Goal: Transaction & Acquisition: Purchase product/service

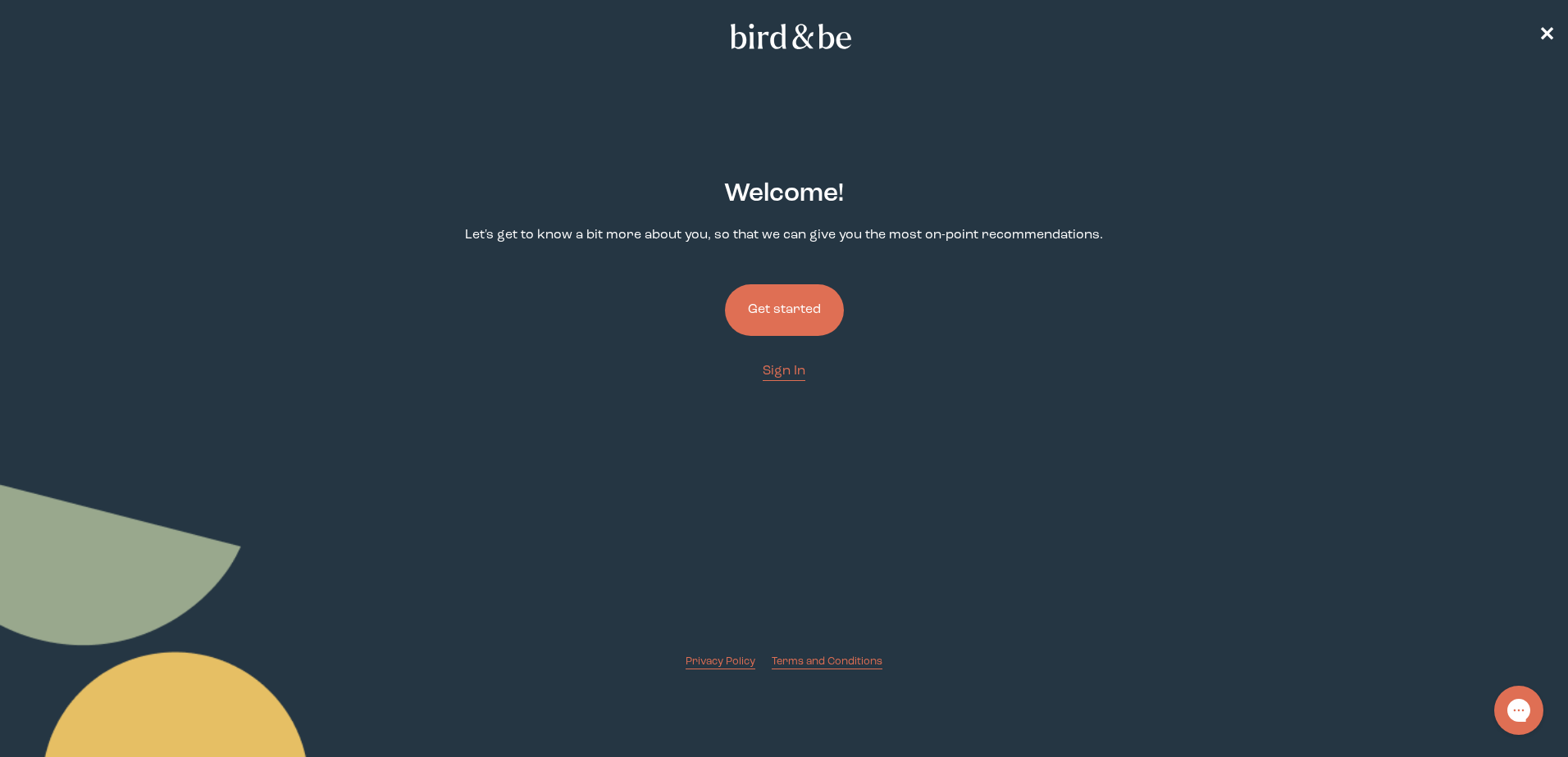
click at [782, 307] on button "Get started" at bounding box center [784, 310] width 119 height 52
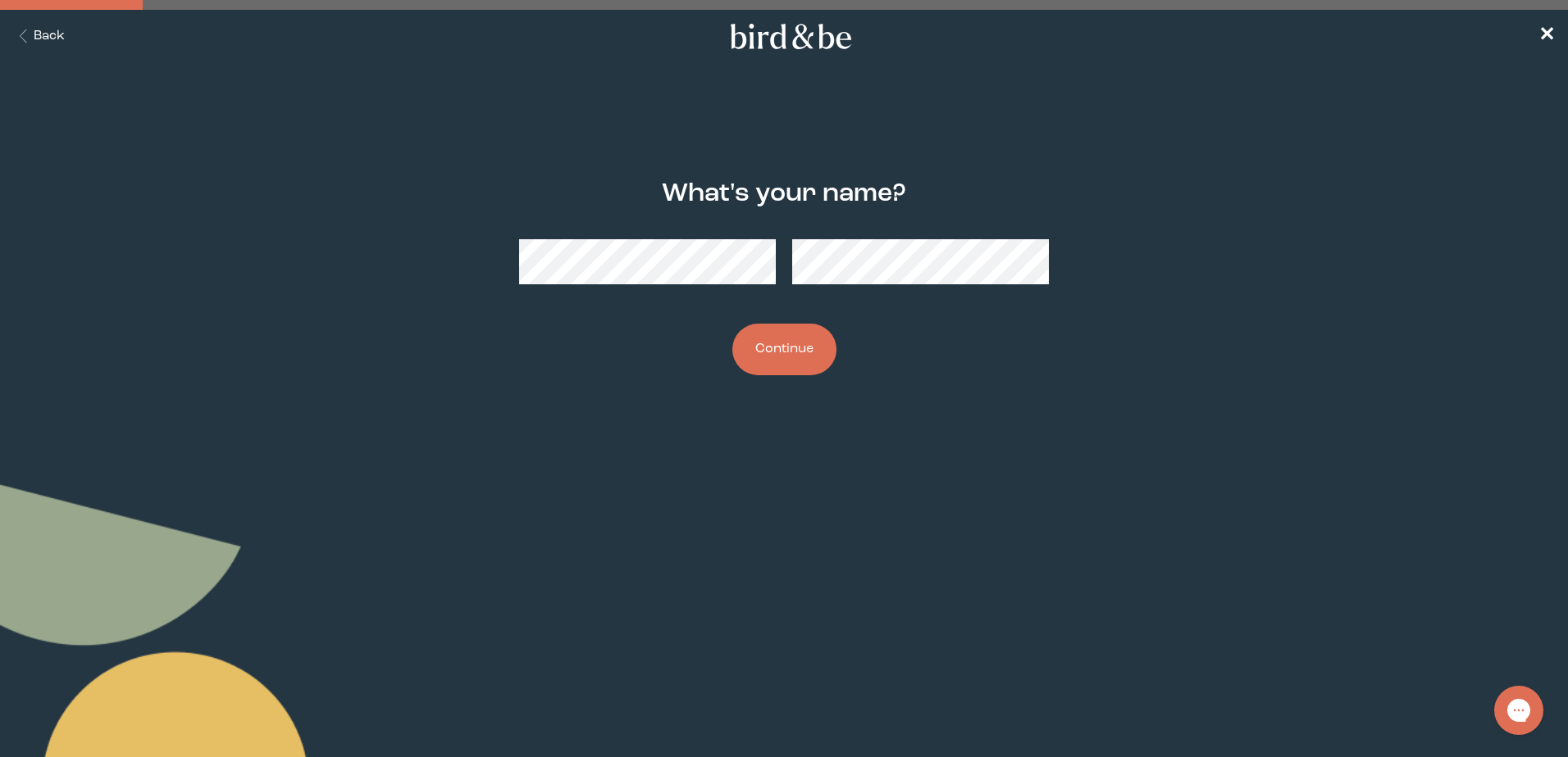
click at [811, 349] on button "Continue" at bounding box center [785, 350] width 104 height 52
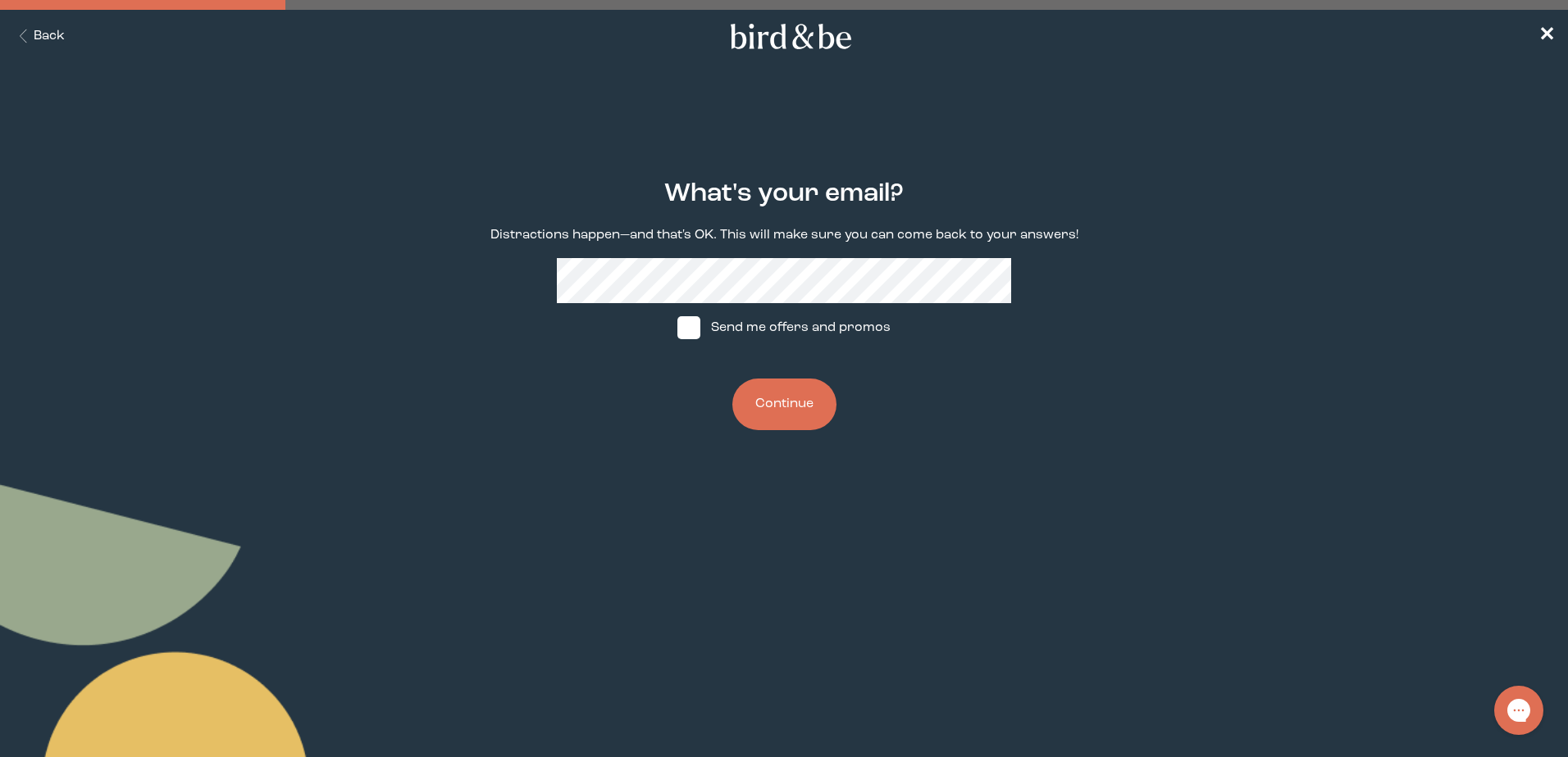
click at [685, 324] on span at bounding box center [689, 327] width 23 height 23
click at [678, 328] on input "Send me offers and promos" at bounding box center [677, 328] width 1 height 1
checkbox input "true"
click at [816, 400] on button "Continue" at bounding box center [785, 405] width 104 height 52
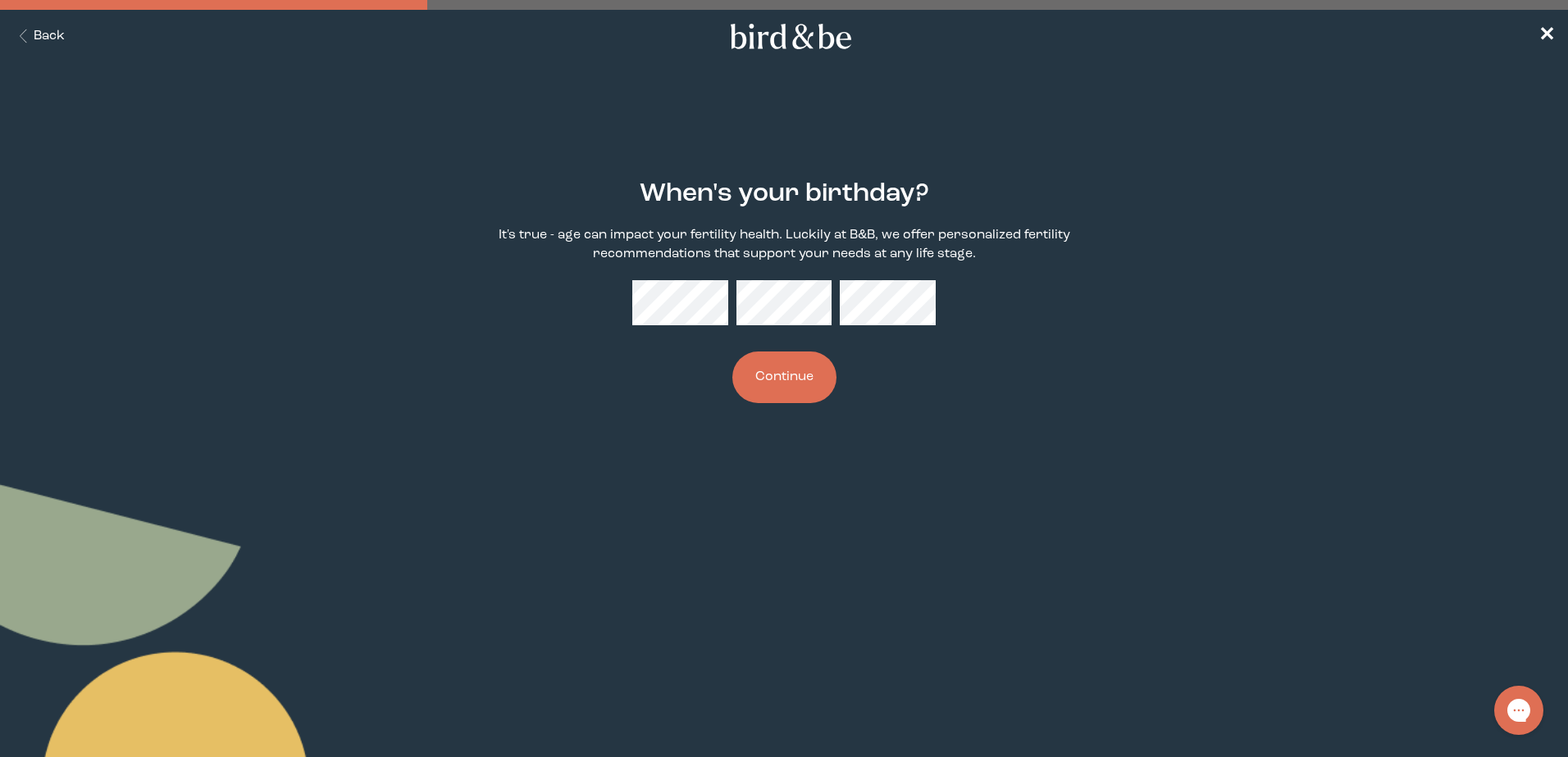
click at [781, 389] on button "Continue" at bounding box center [785, 377] width 104 height 52
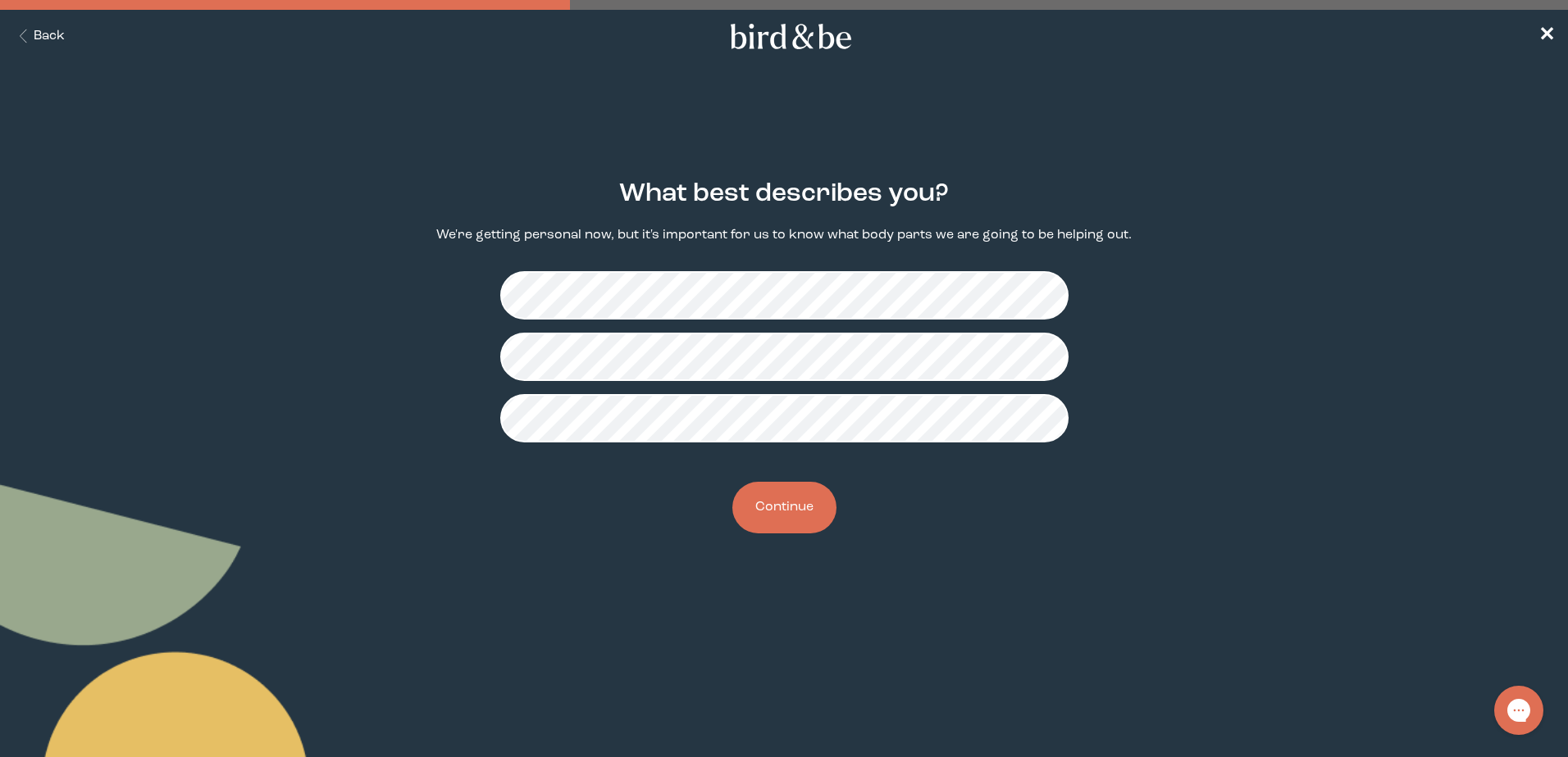
click at [808, 504] on button "Continue" at bounding box center [785, 508] width 104 height 52
click at [768, 509] on button "Continue" at bounding box center [785, 508] width 104 height 52
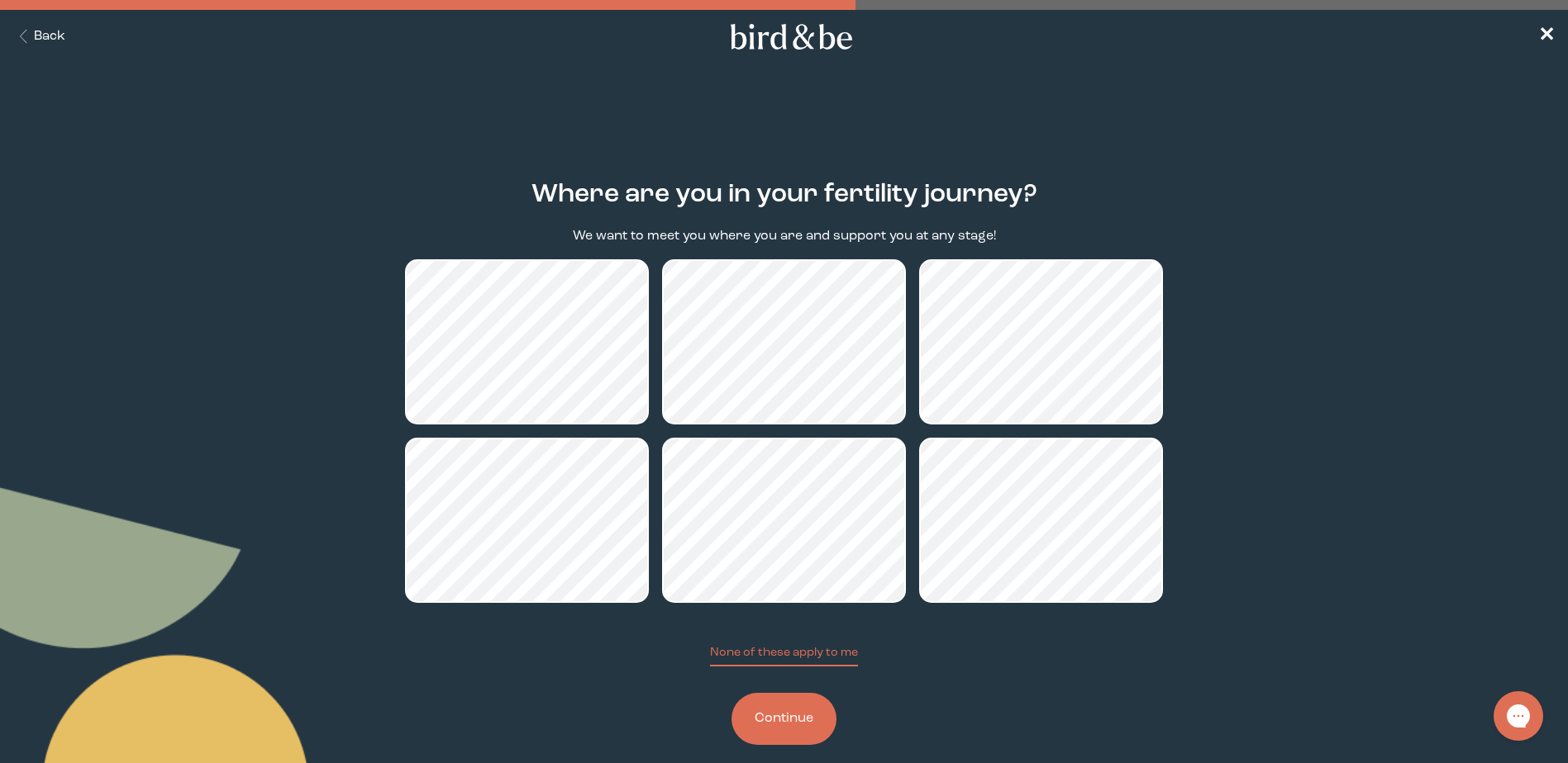
click at [806, 715] on button "Continue" at bounding box center [784, 719] width 105 height 52
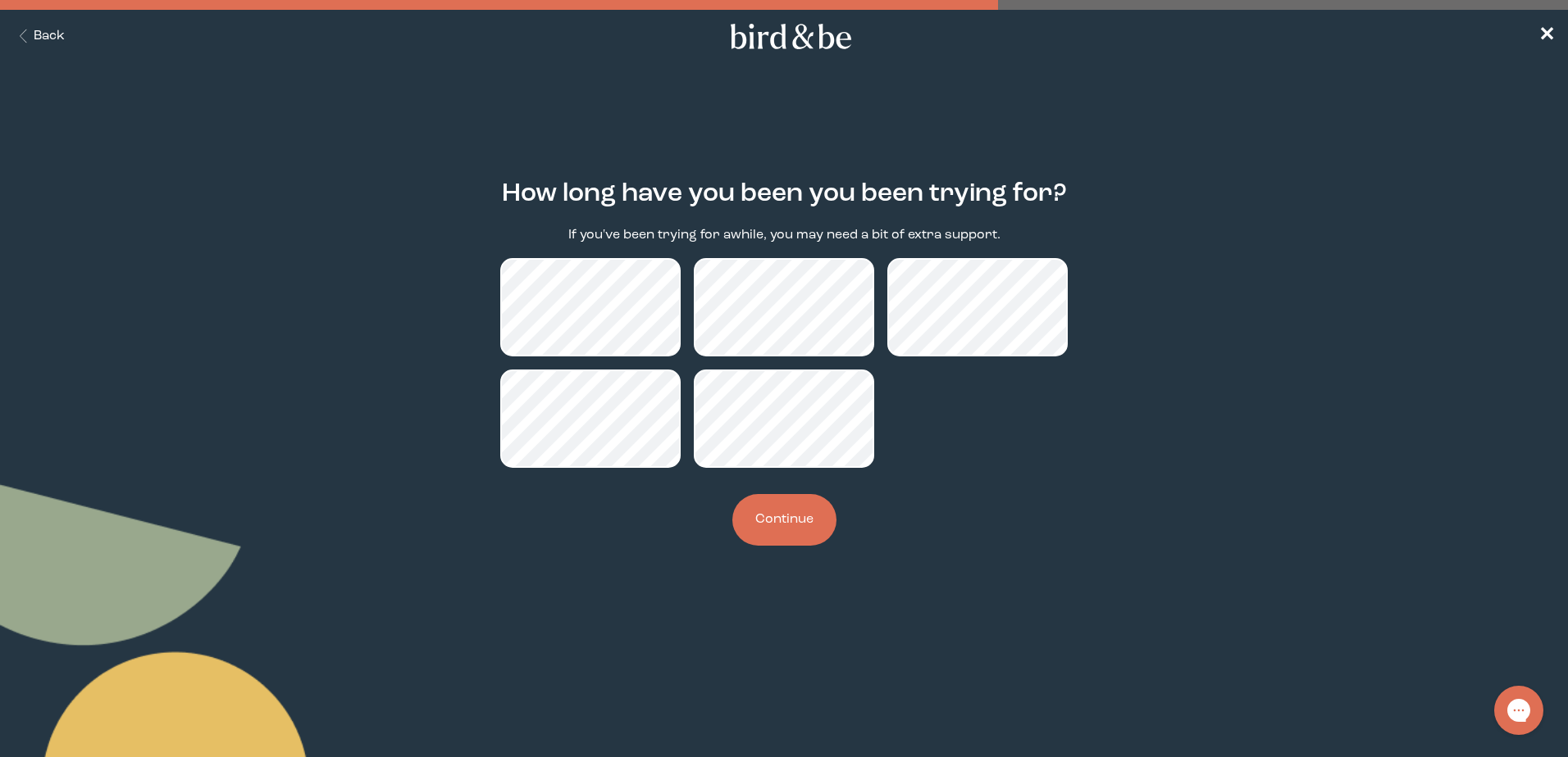
click at [782, 519] on button "Continue" at bounding box center [785, 519] width 104 height 52
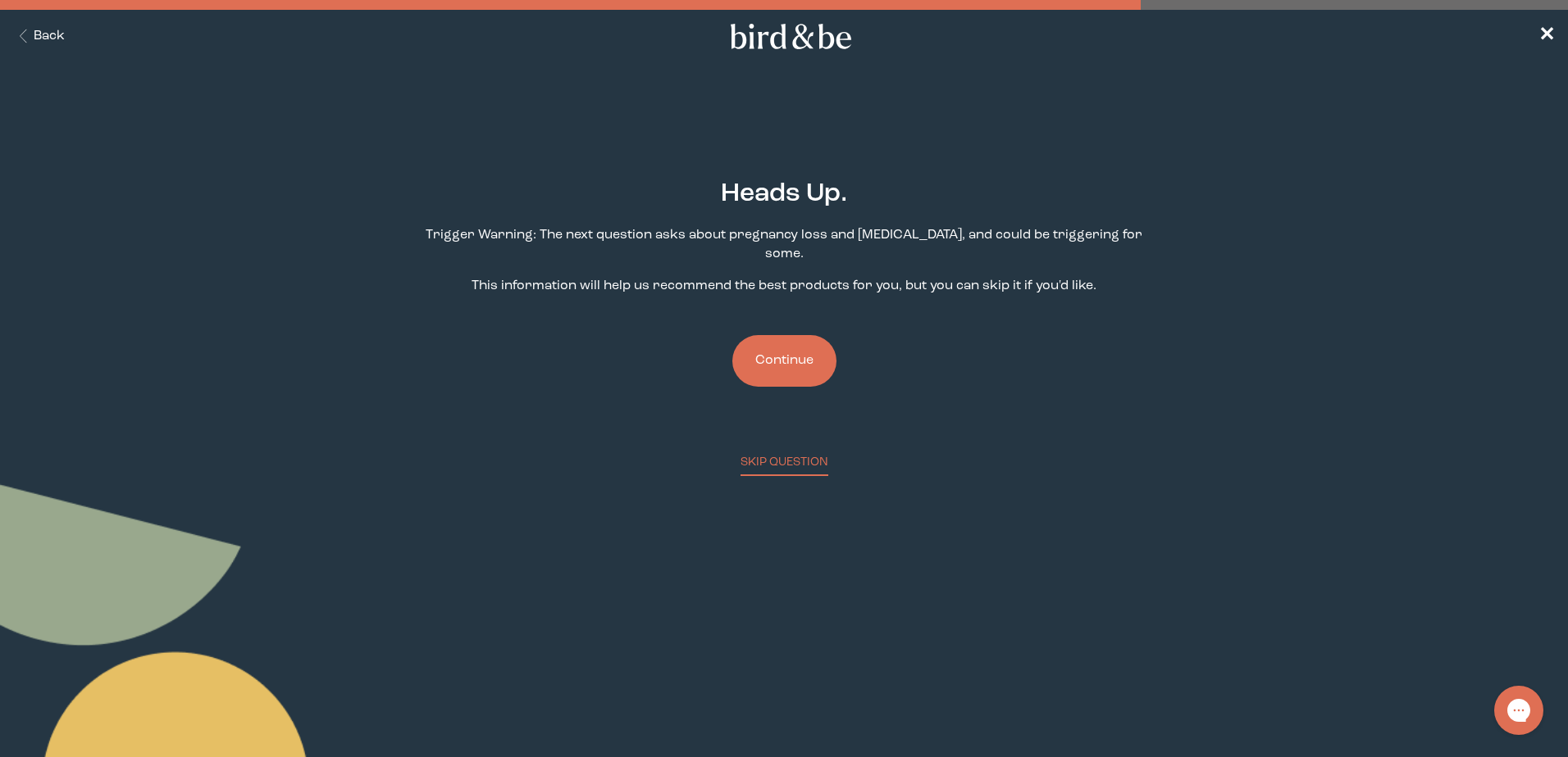
click at [757, 356] on button "Continue" at bounding box center [785, 360] width 104 height 52
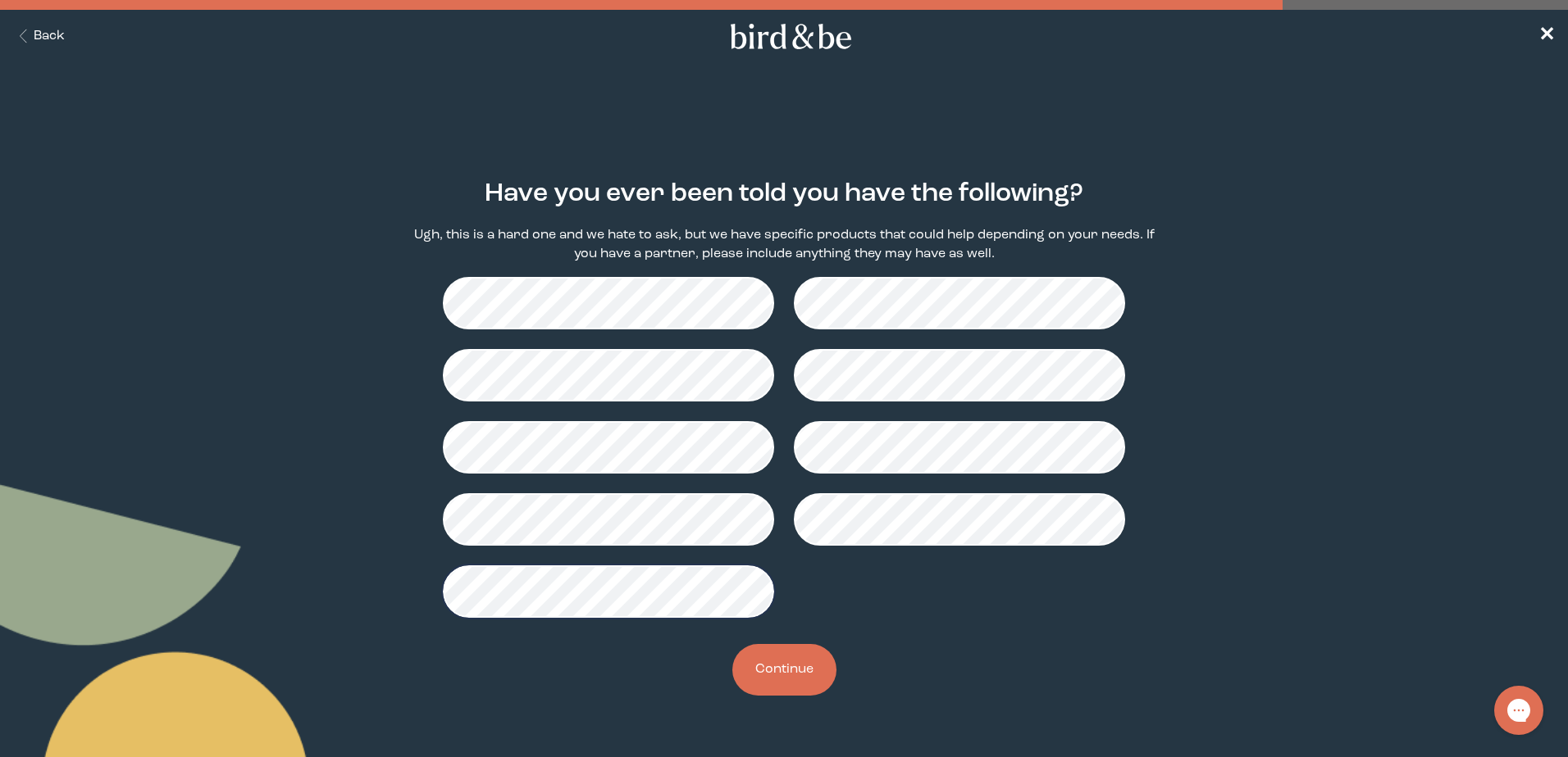
click at [785, 681] on button "Continue" at bounding box center [785, 670] width 104 height 52
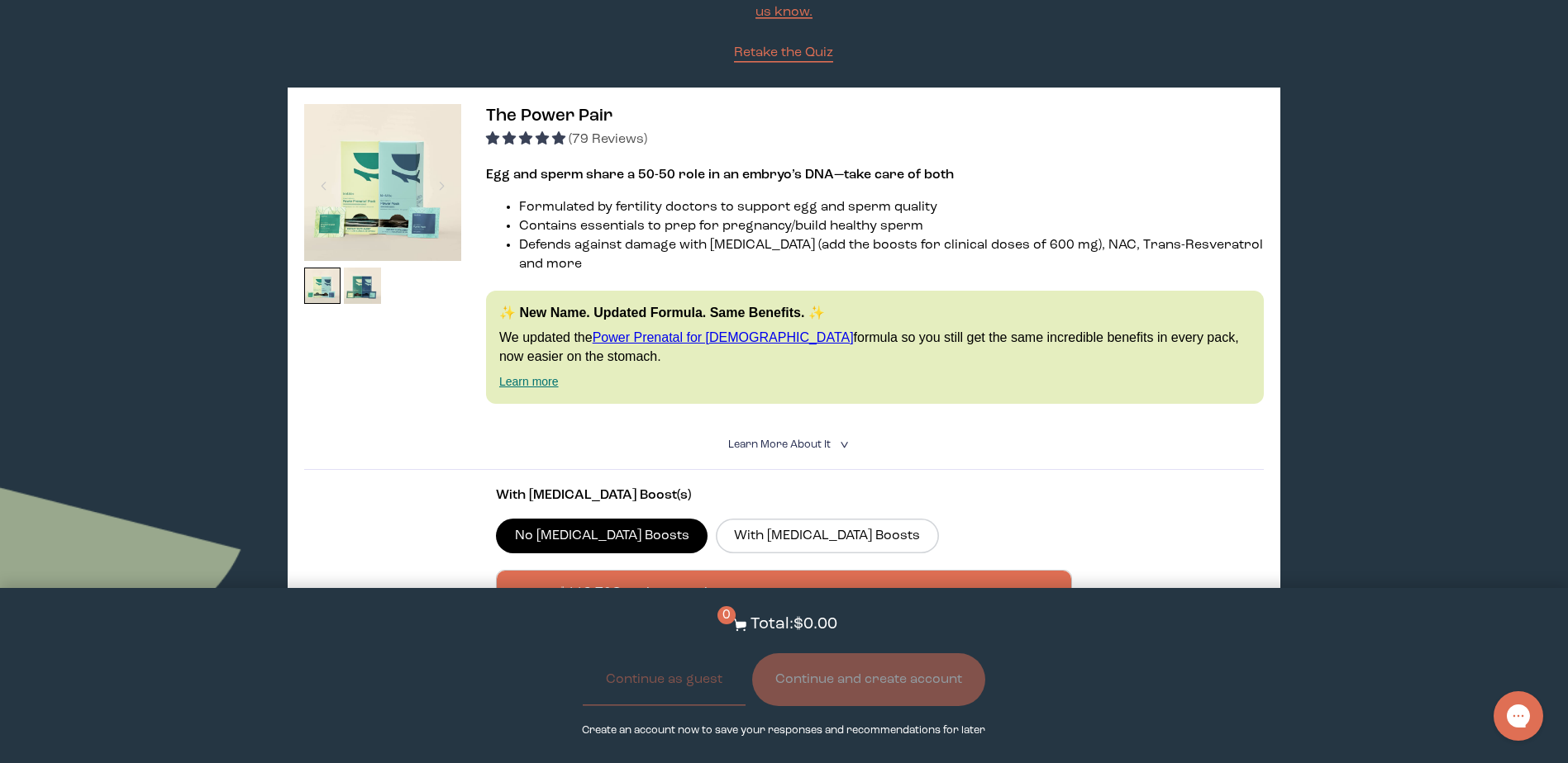
scroll to position [247, 0]
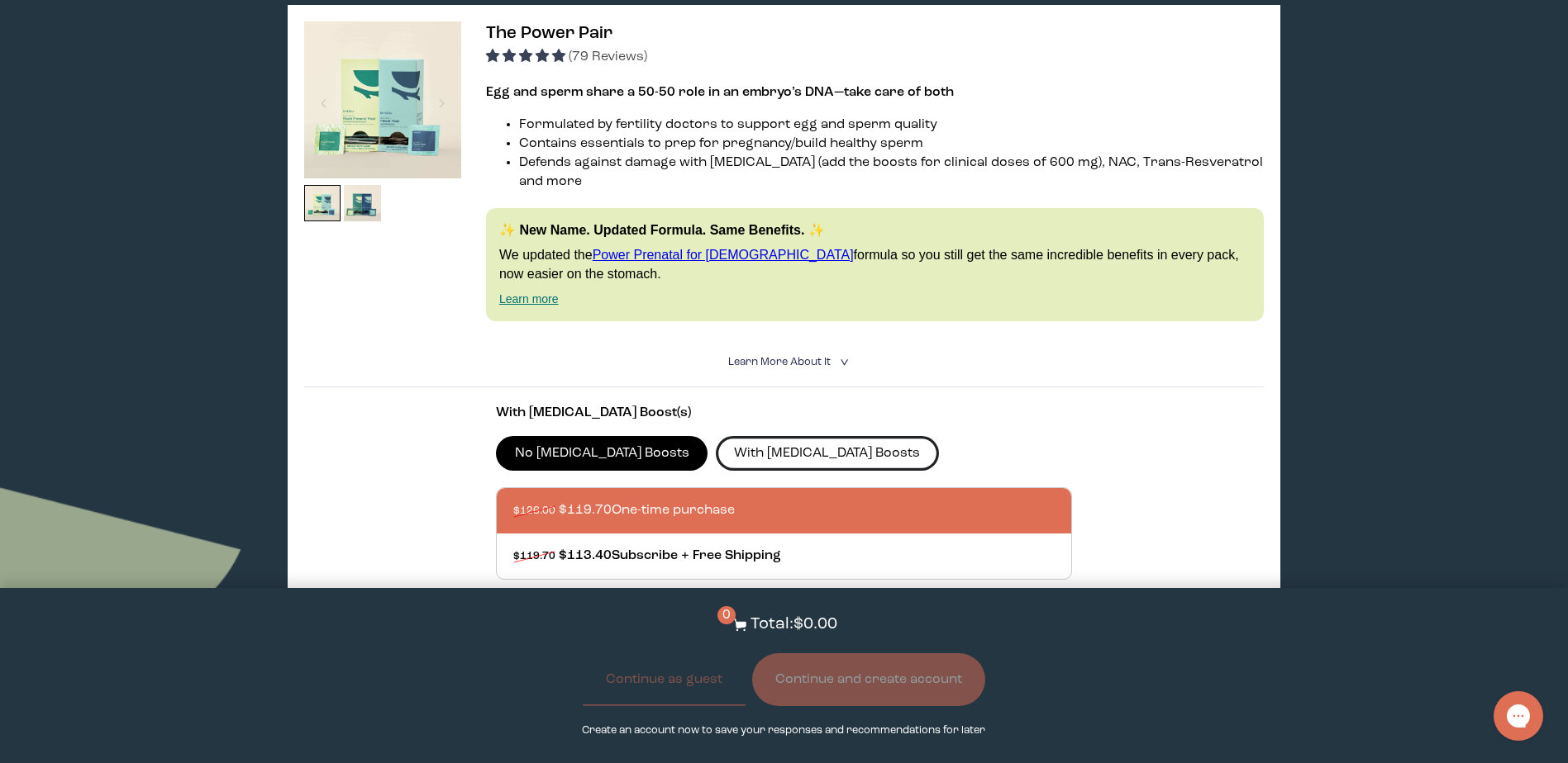
click at [774, 438] on label "With [MEDICAL_DATA] Boosts" at bounding box center [827, 453] width 223 height 35
click at [0, 0] on input "With [MEDICAL_DATA] Boosts" at bounding box center [0, 0] width 0 height 0
click at [568, 441] on label "No [MEDICAL_DATA] Boosts" at bounding box center [602, 453] width 212 height 35
click at [0, 0] on input "No [MEDICAL_DATA] Boosts" at bounding box center [0, 0] width 0 height 0
click at [750, 439] on label "With [MEDICAL_DATA] Boosts" at bounding box center [827, 453] width 223 height 35
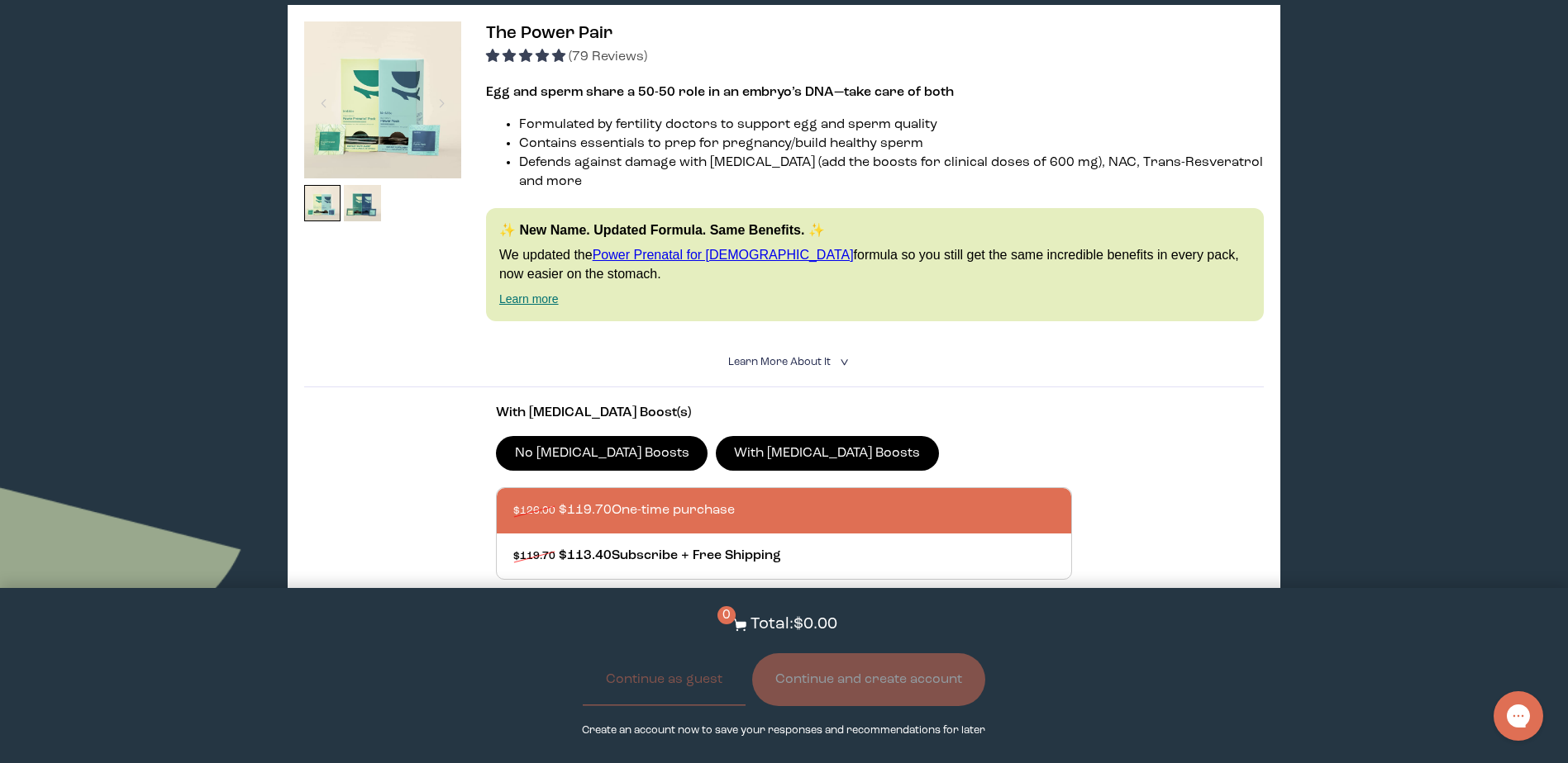
click at [0, 0] on input "With [MEDICAL_DATA] Boosts" at bounding box center [0, 0] width 0 height 0
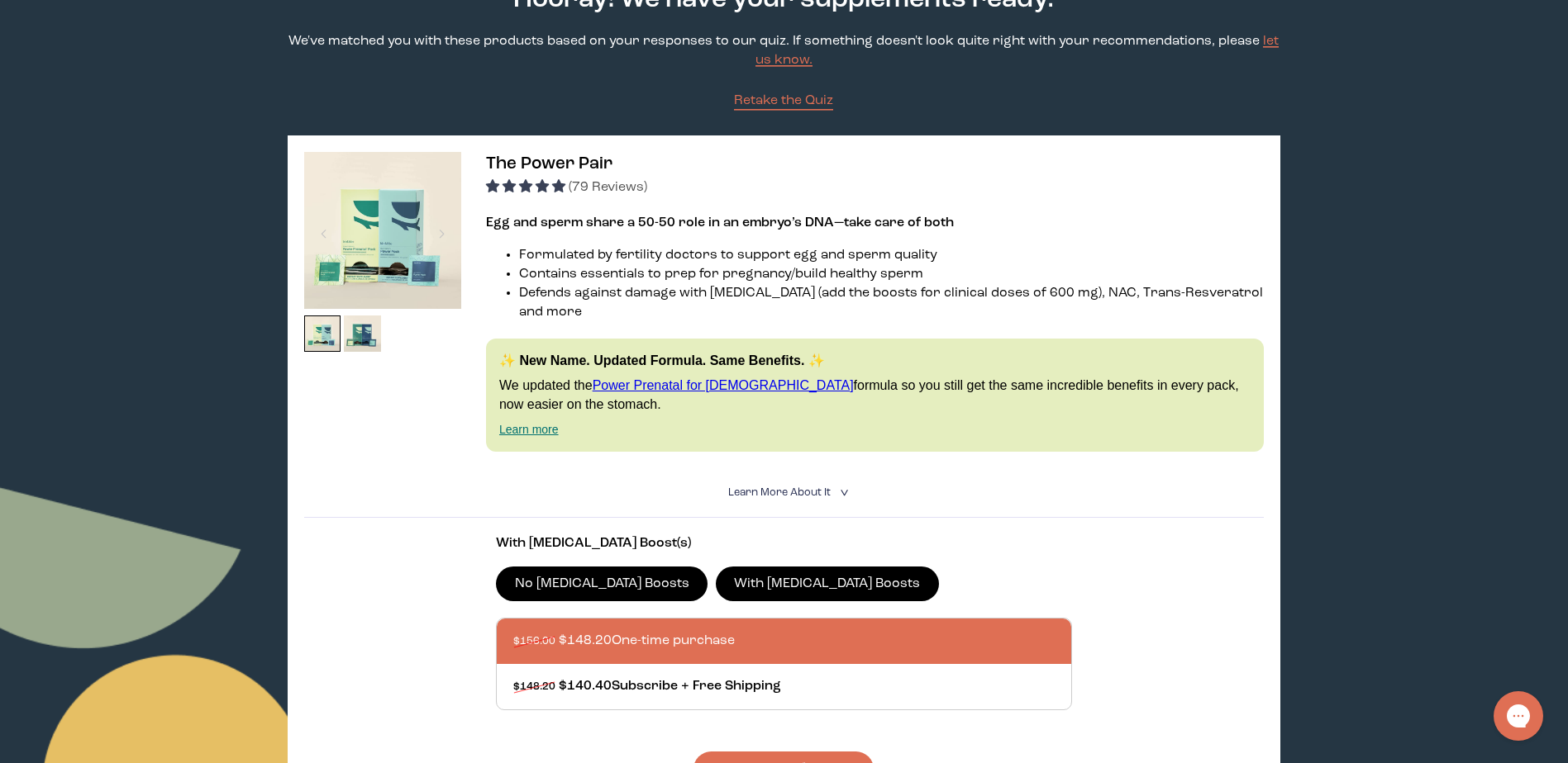
scroll to position [165, 0]
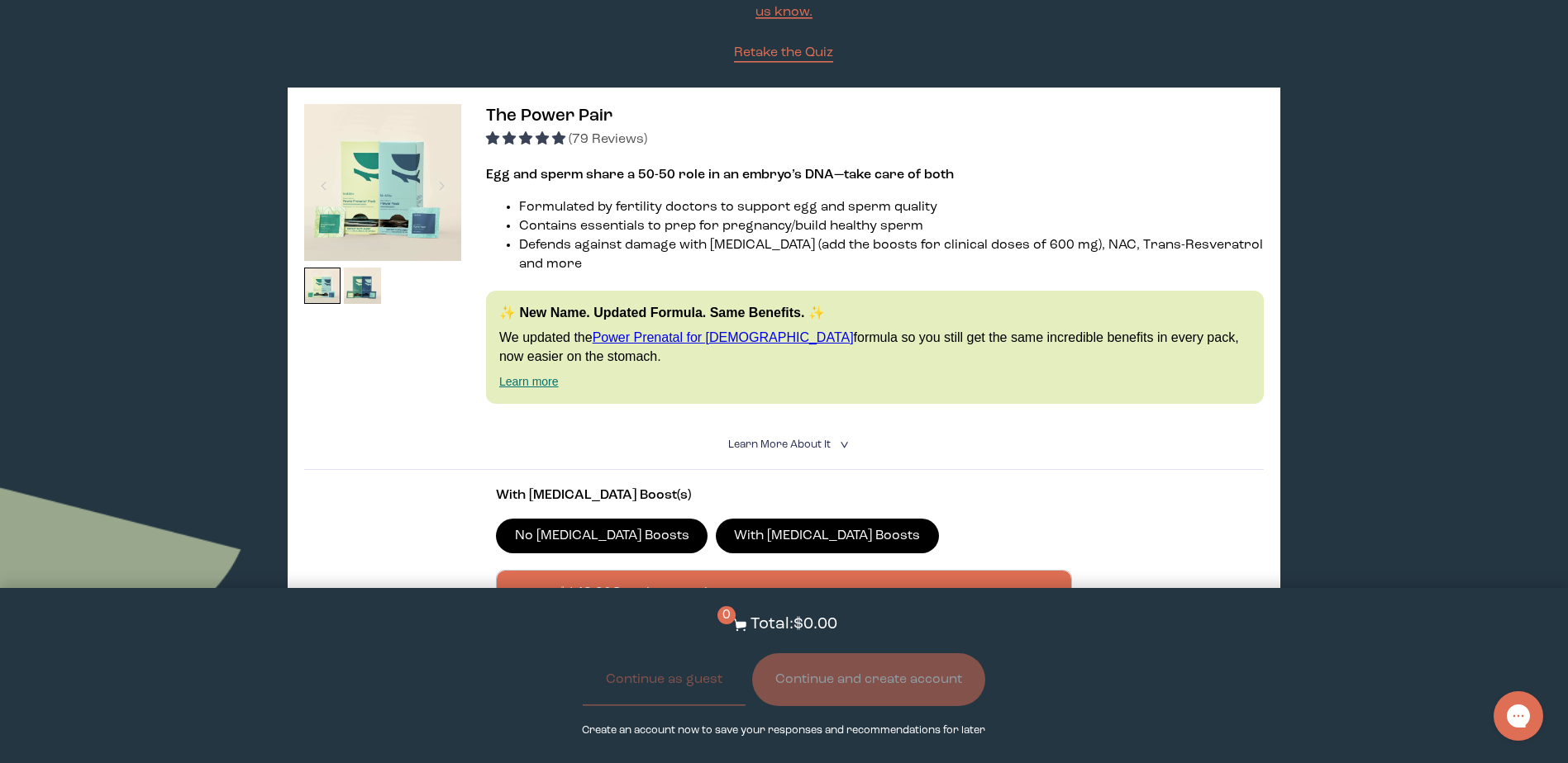
click at [815, 439] on span "Learn More About it" at bounding box center [780, 444] width 103 height 11
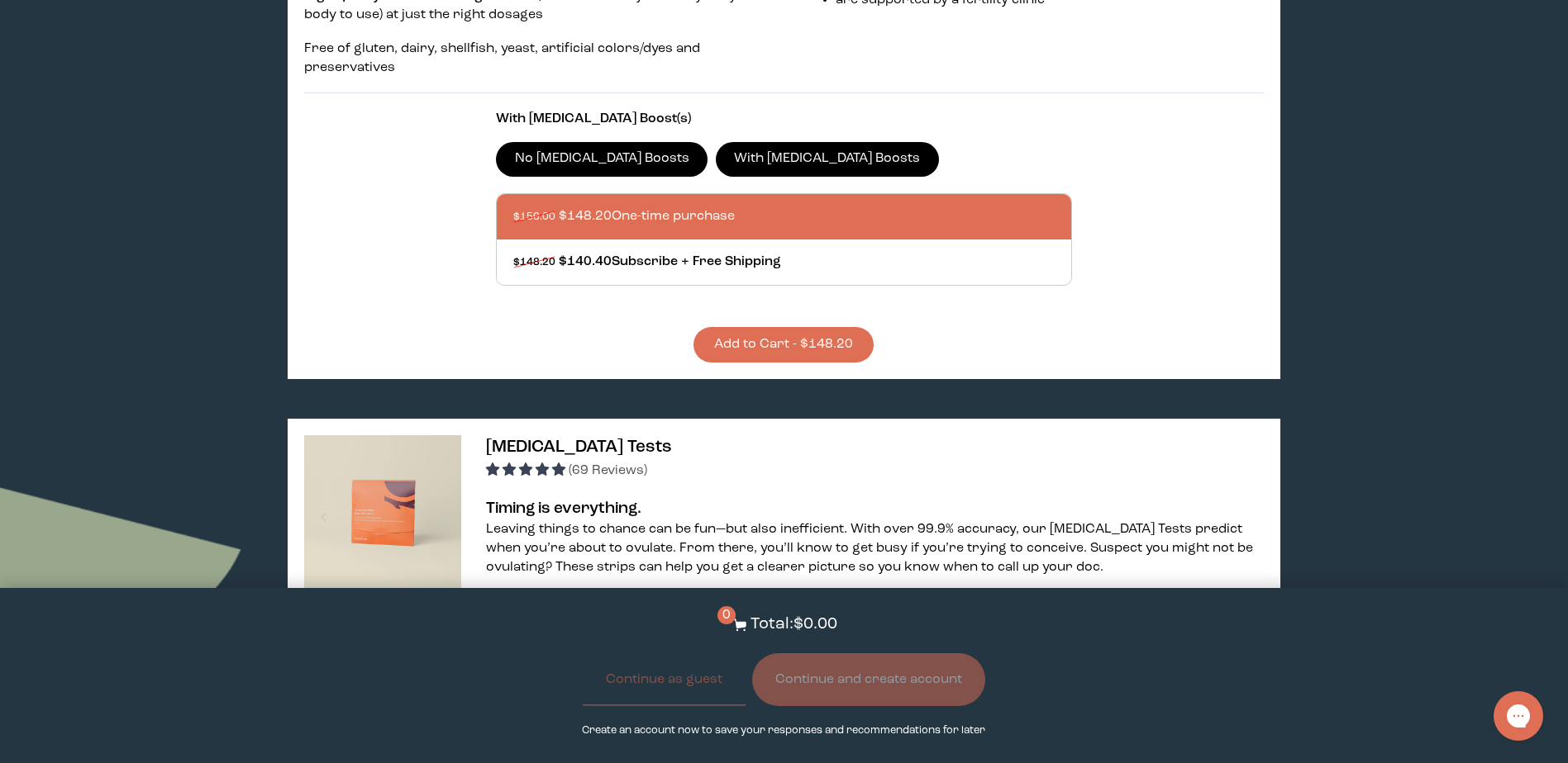
scroll to position [908, 0]
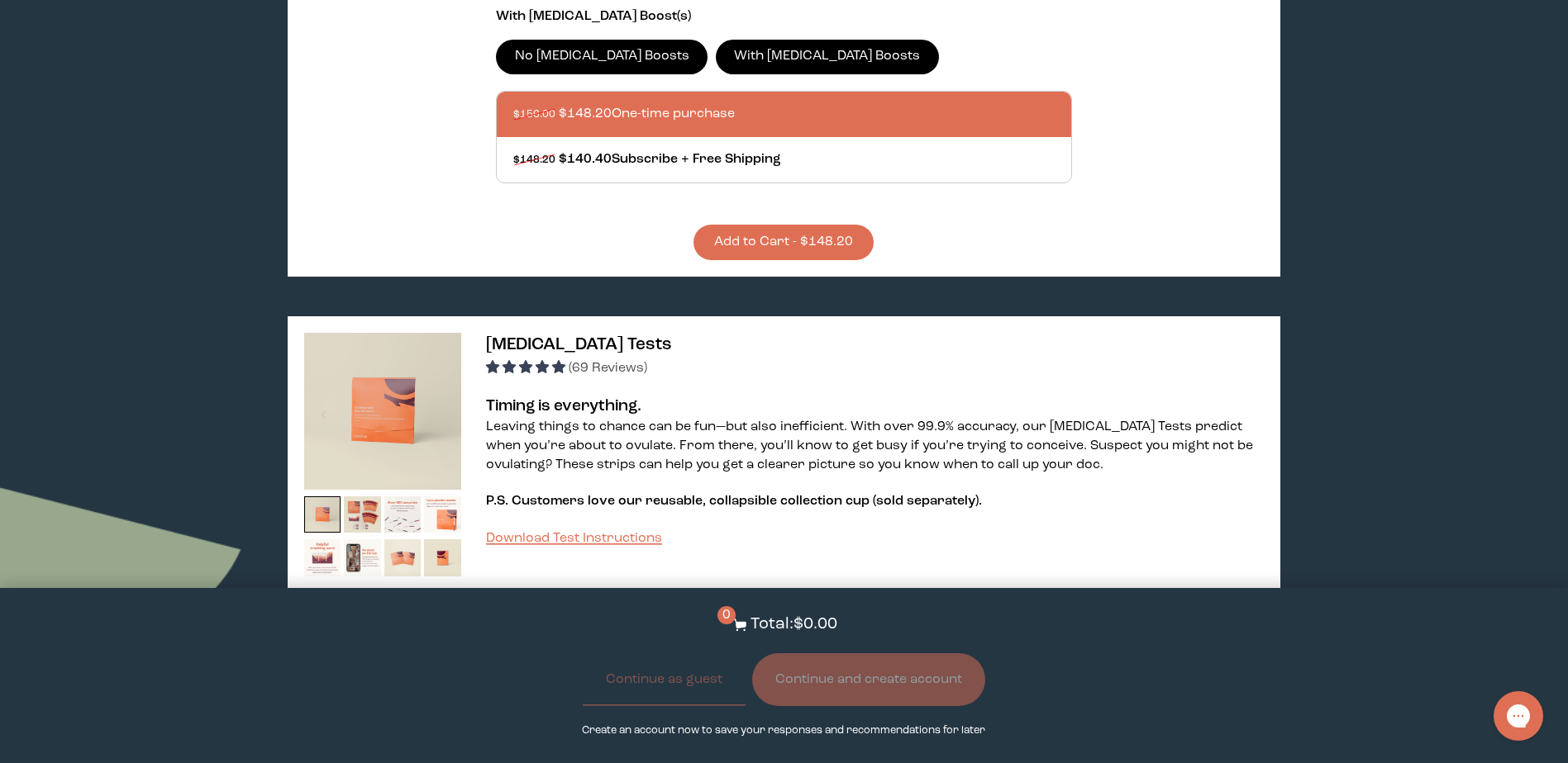
click at [778, 229] on button "Add to Cart - $148.20" at bounding box center [784, 242] width 180 height 36
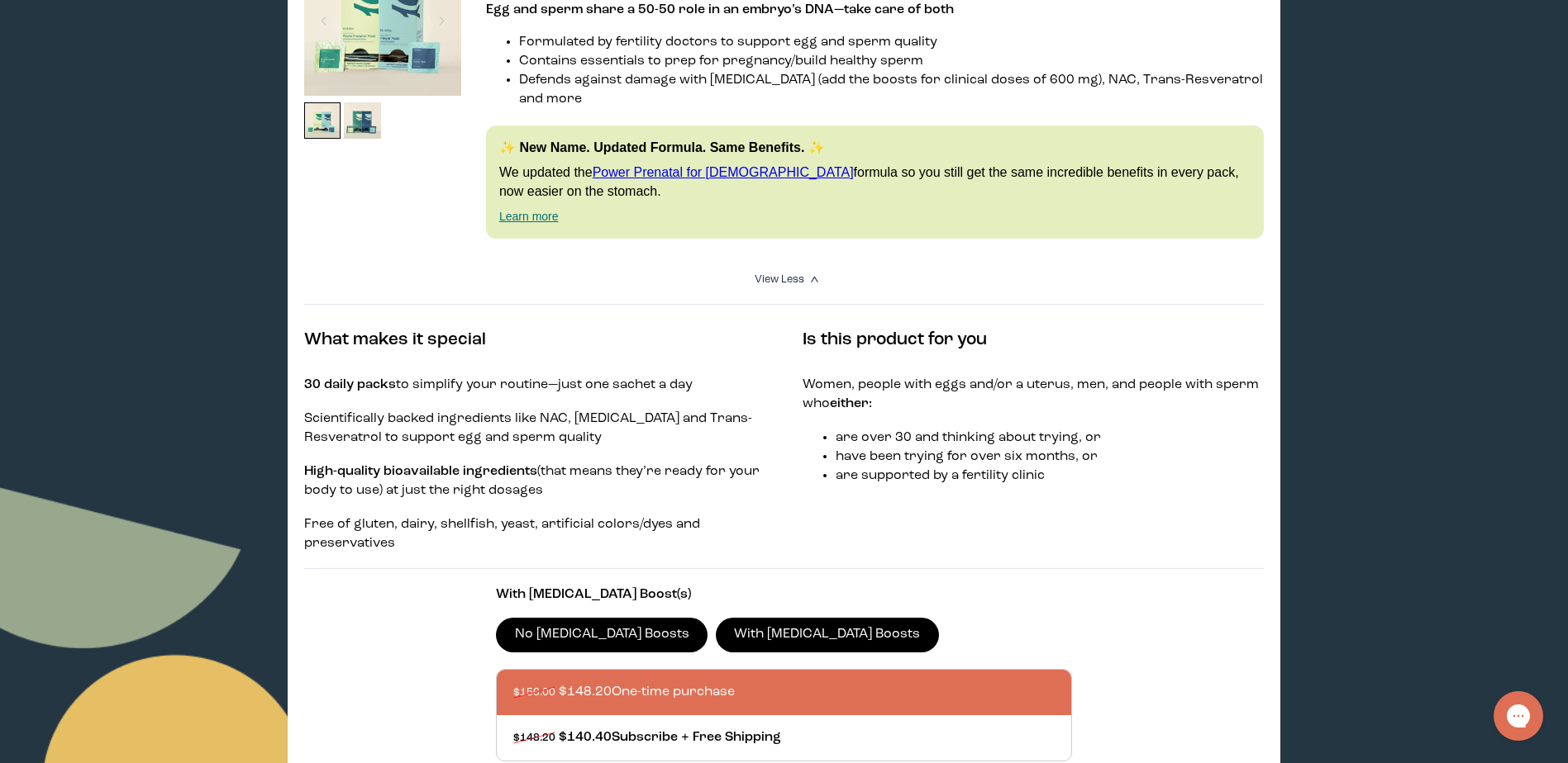
scroll to position [0, 0]
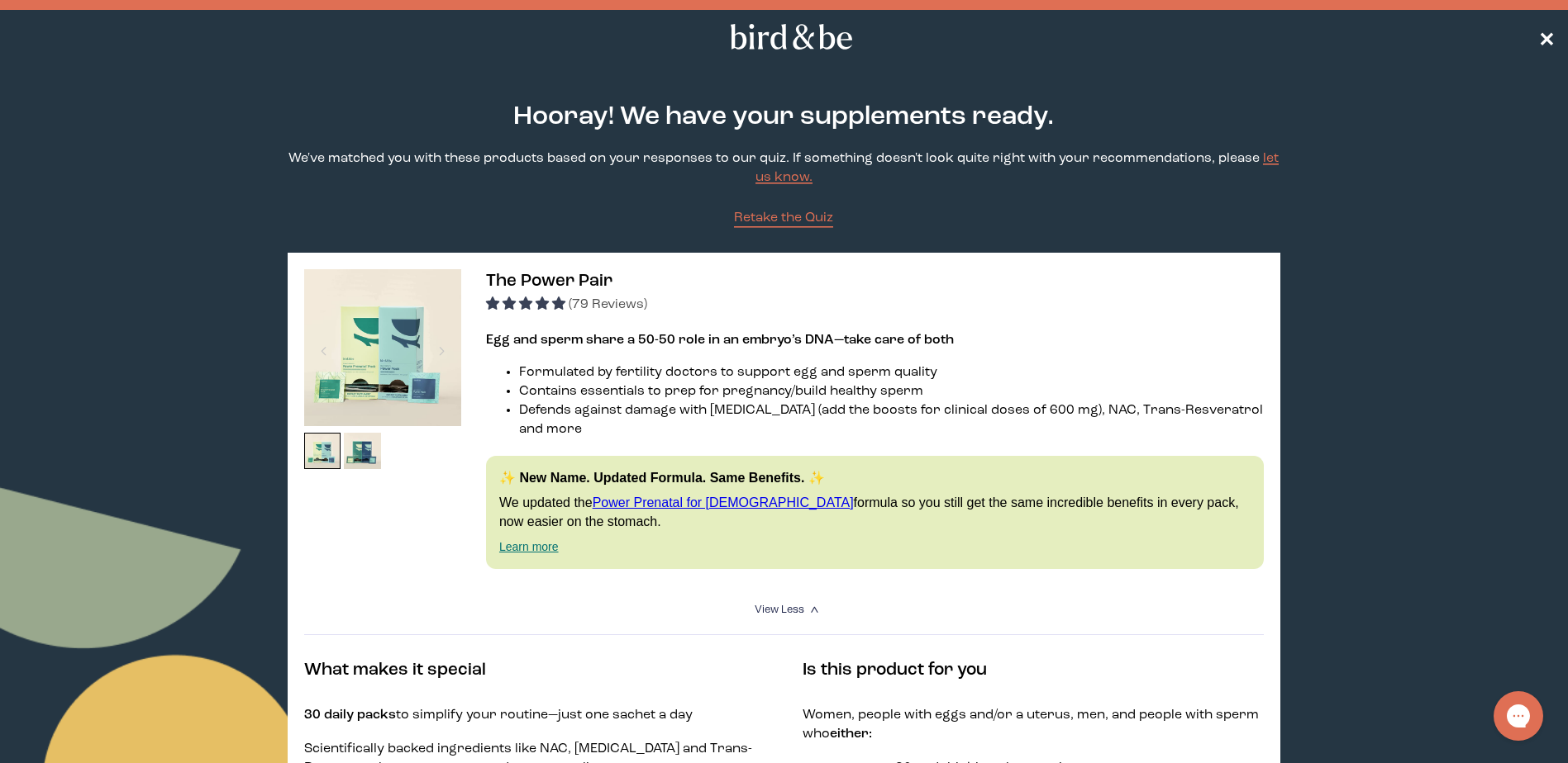
click at [1549, 39] on span "✕" at bounding box center [1546, 38] width 17 height 20
